Goal: Task Accomplishment & Management: Use online tool/utility

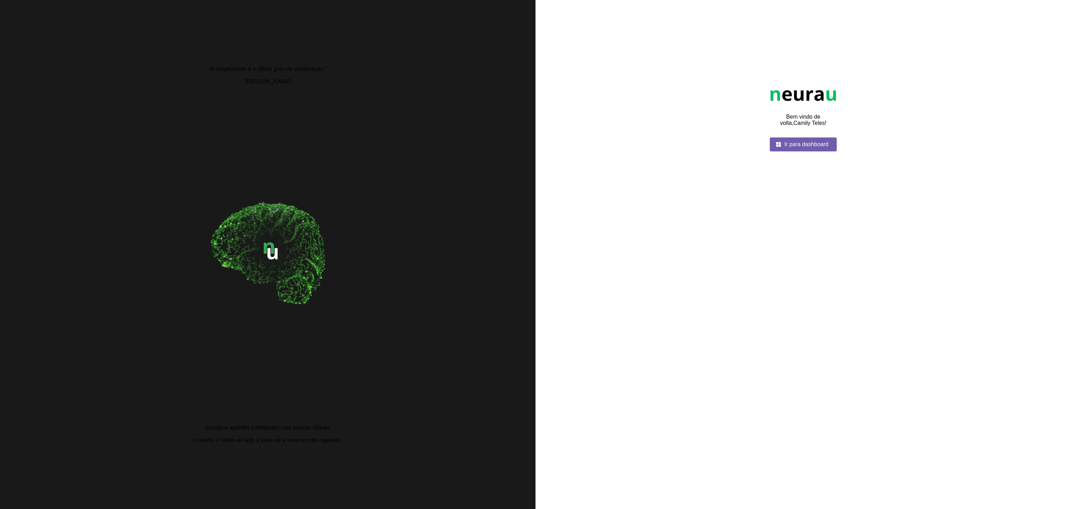
click at [800, 153] on span at bounding box center [803, 144] width 67 height 17
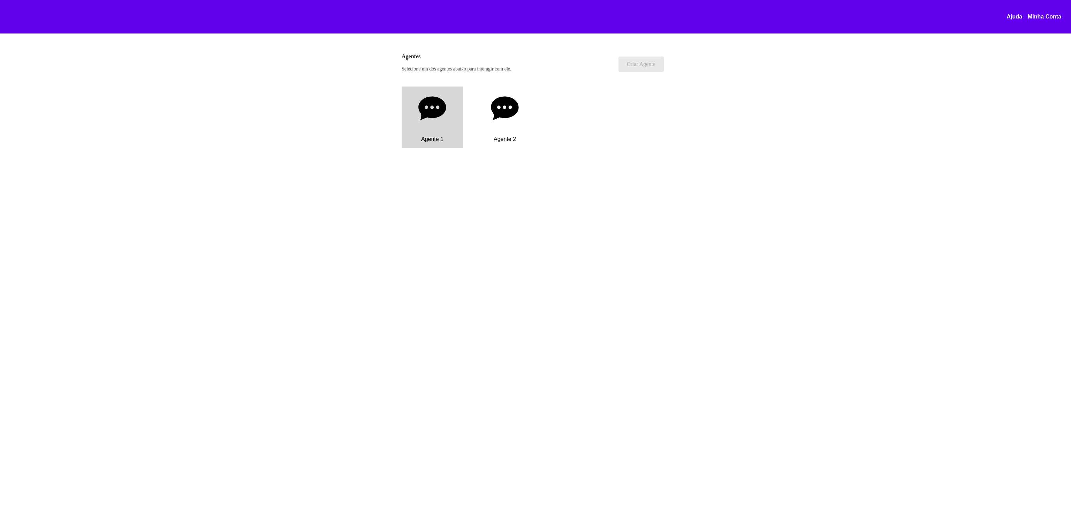
click at [452, 95] on div "Agente 1" at bounding box center [432, 116] width 61 height 61
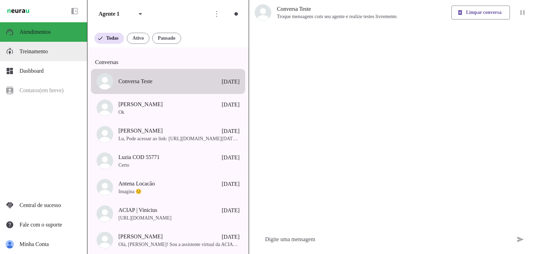
click at [53, 54] on slot at bounding box center [51, 51] width 62 height 8
